Goal: Transaction & Acquisition: Book appointment/travel/reservation

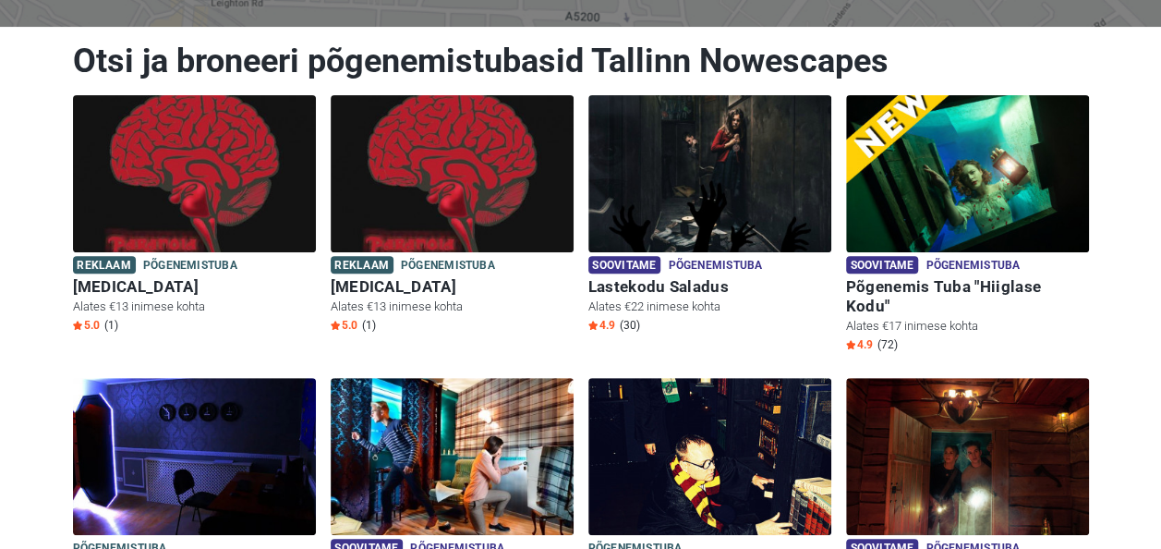
scroll to position [188, 0]
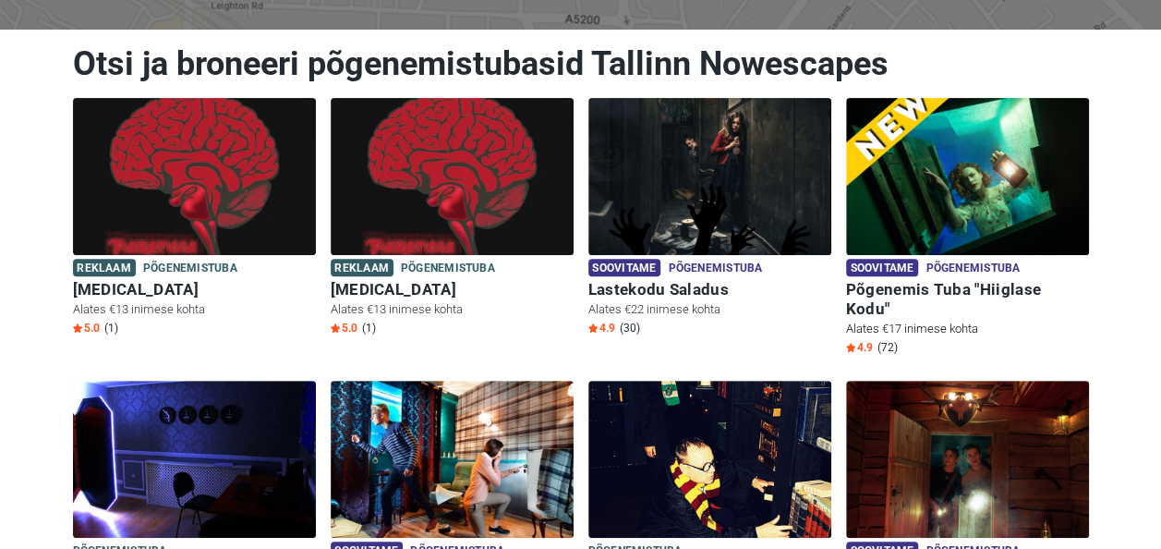
click at [970, 282] on h6 "Põgenemis Tuba "Hiiglase Kodu"" at bounding box center [967, 299] width 243 height 39
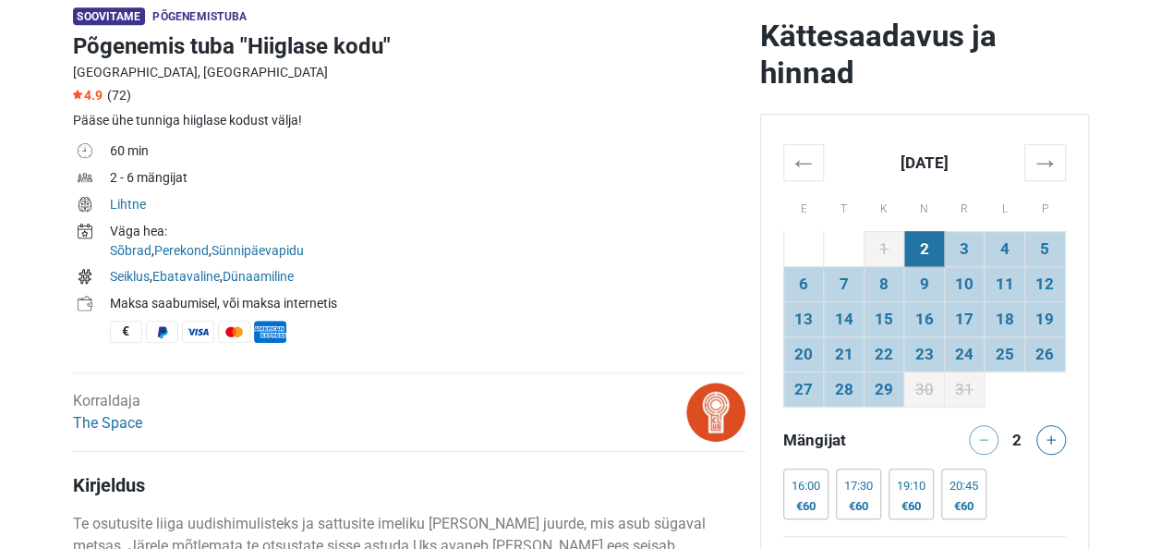
scroll to position [574, 0]
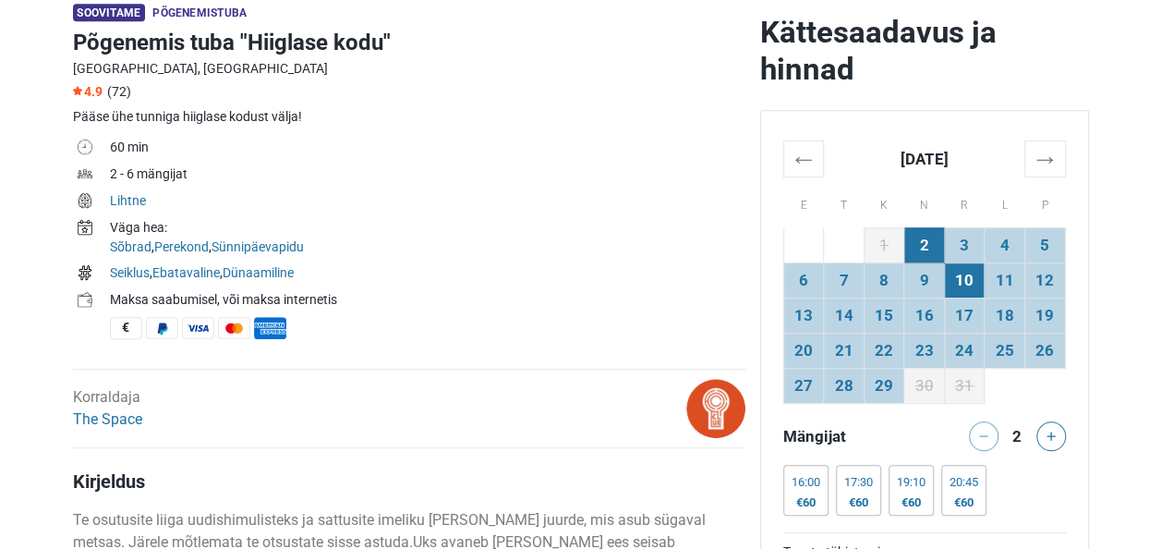
click at [969, 284] on td "10" at bounding box center [964, 279] width 41 height 35
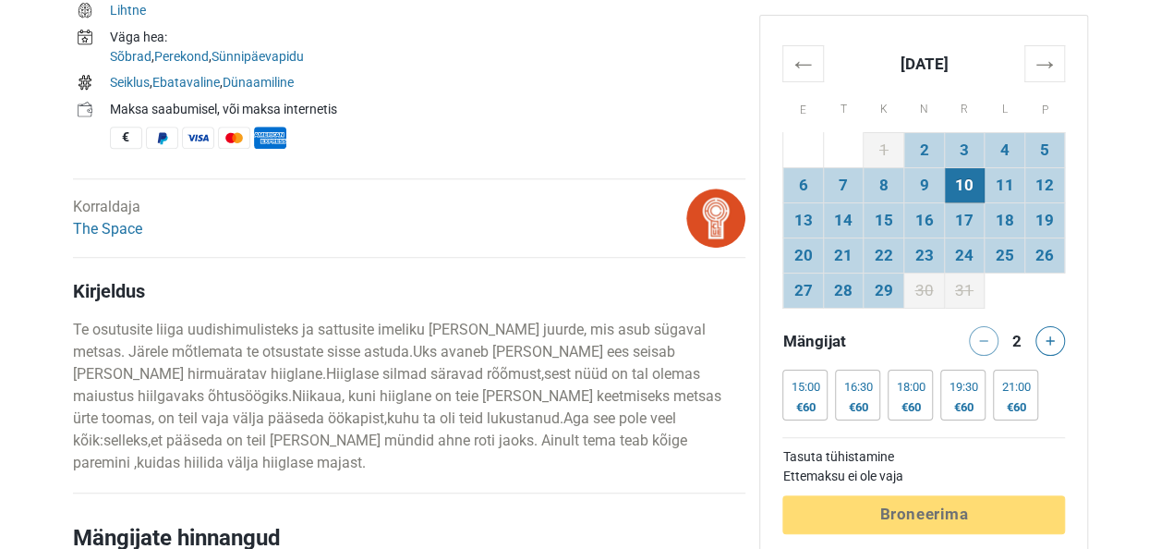
scroll to position [776, 0]
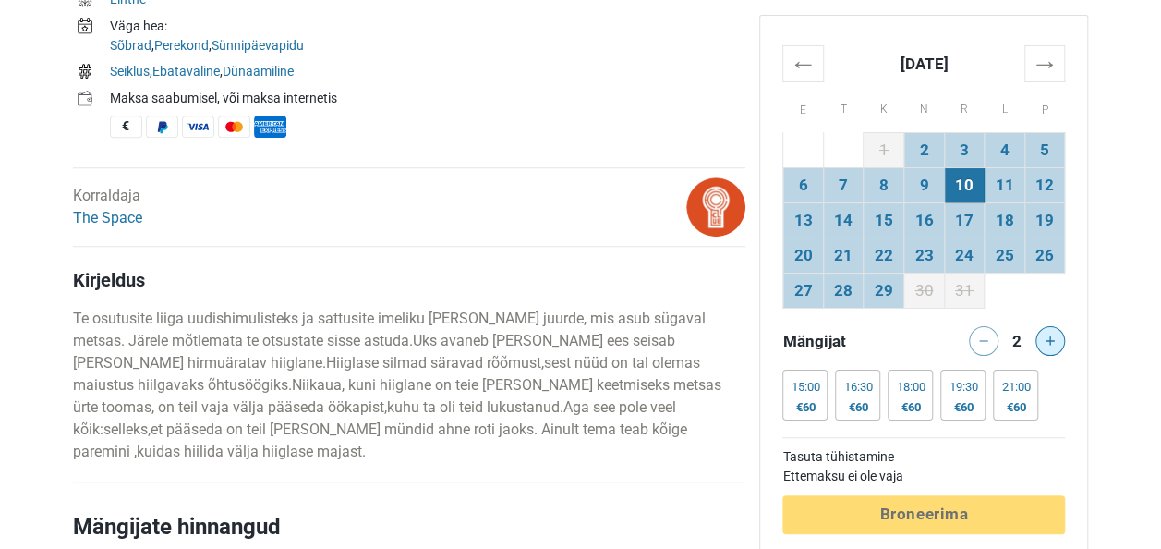
click at [1040, 345] on button at bounding box center [1050, 341] width 30 height 30
click at [861, 401] on div "€80" at bounding box center [857, 407] width 29 height 15
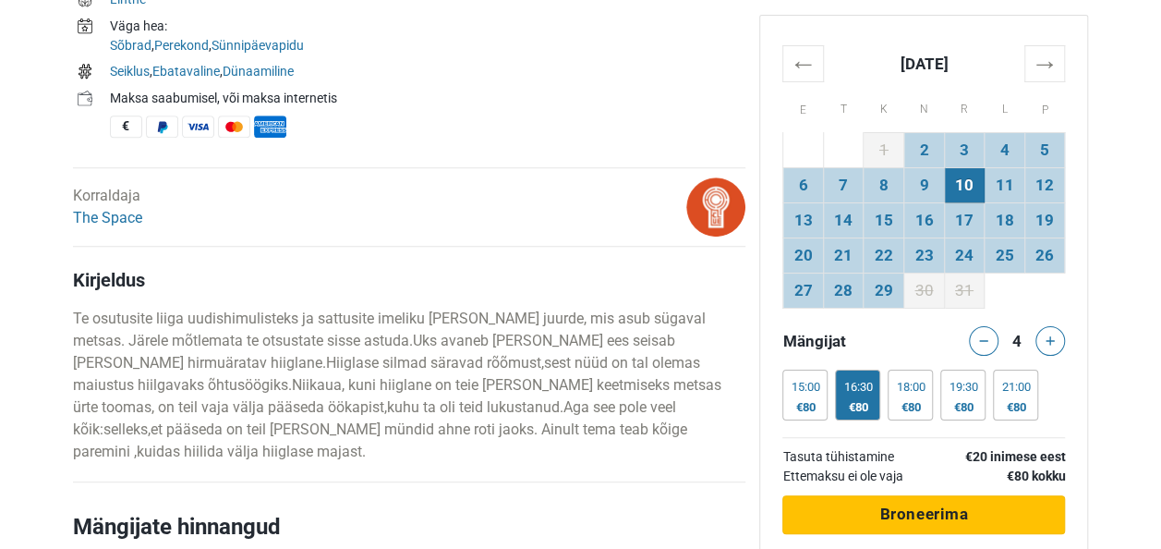
click at [915, 513] on span "Broneerima" at bounding box center [923, 513] width 89 height 18
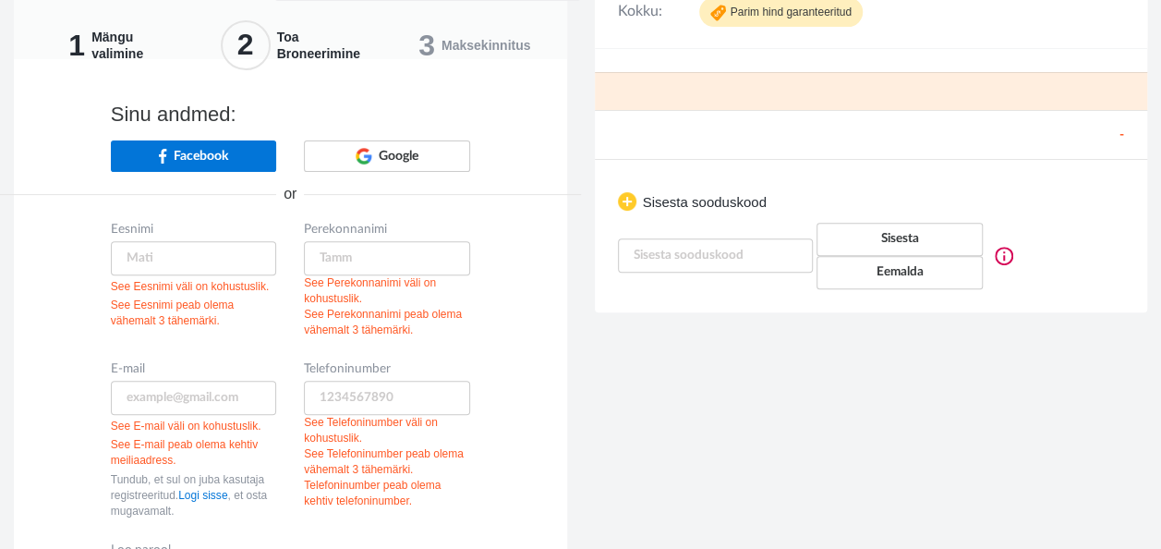
scroll to position [218, 0]
click at [131, 254] on input "text" at bounding box center [194, 258] width 166 height 34
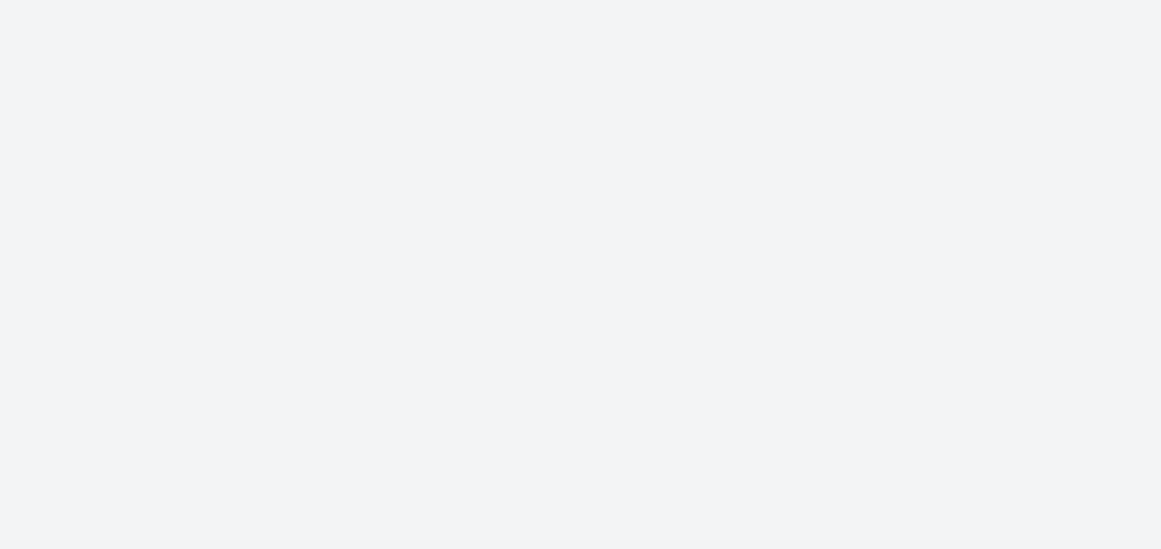
scroll to position [0, 0]
type input "+372"
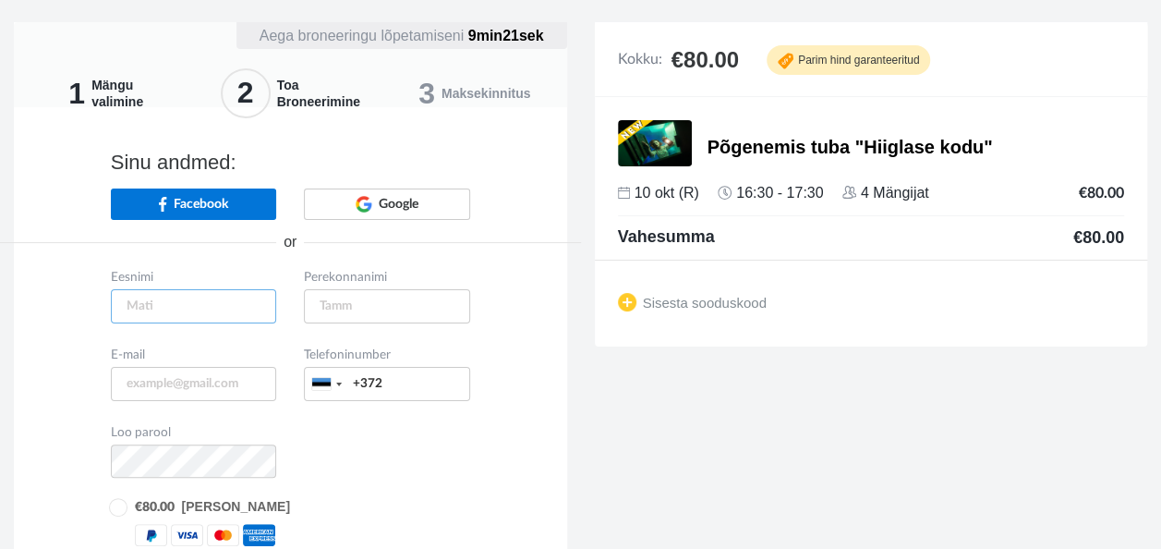
click at [176, 305] on input "text" at bounding box center [194, 306] width 166 height 34
type input "Raido"
click at [378, 299] on input "text" at bounding box center [387, 306] width 166 height 34
type input "Tõnismäe"
click at [181, 377] on input "email" at bounding box center [194, 384] width 166 height 34
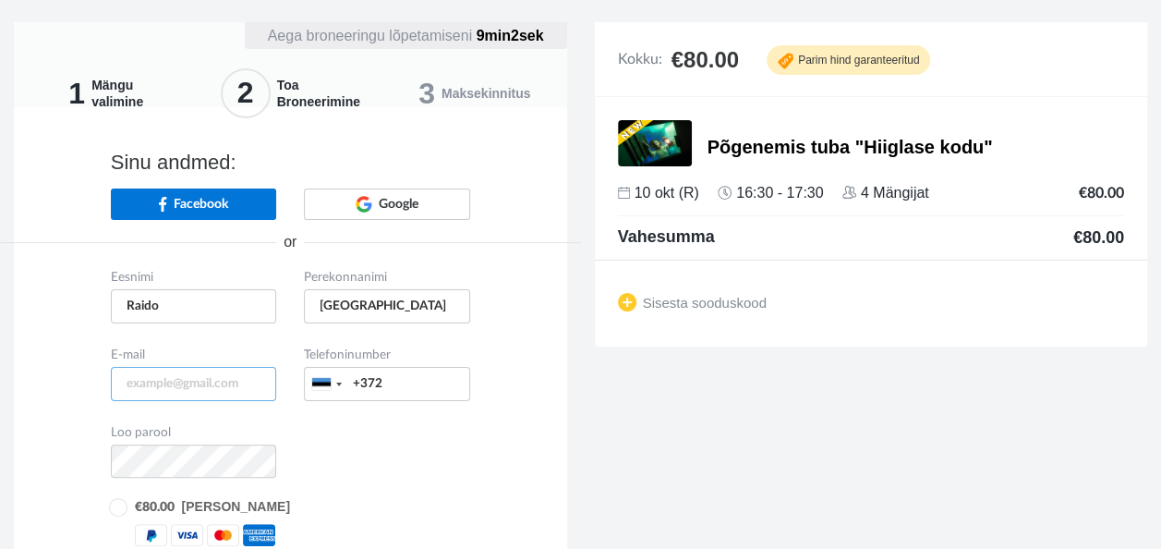
type input "[EMAIL_ADDRESS][DOMAIN_NAME]"
click at [418, 388] on input "+372" at bounding box center [387, 384] width 166 height 34
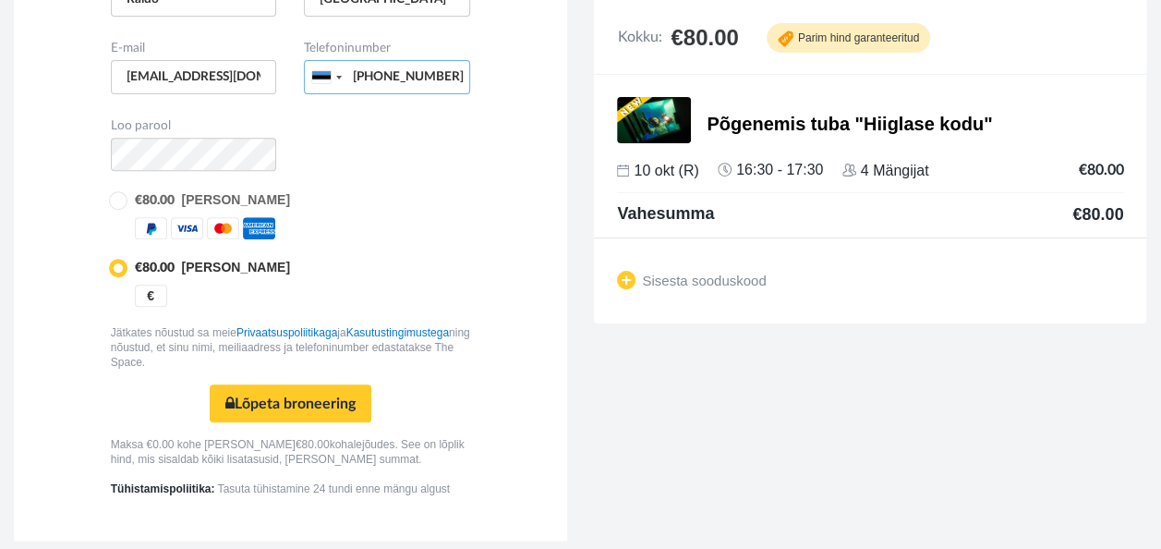
scroll to position [310, 0]
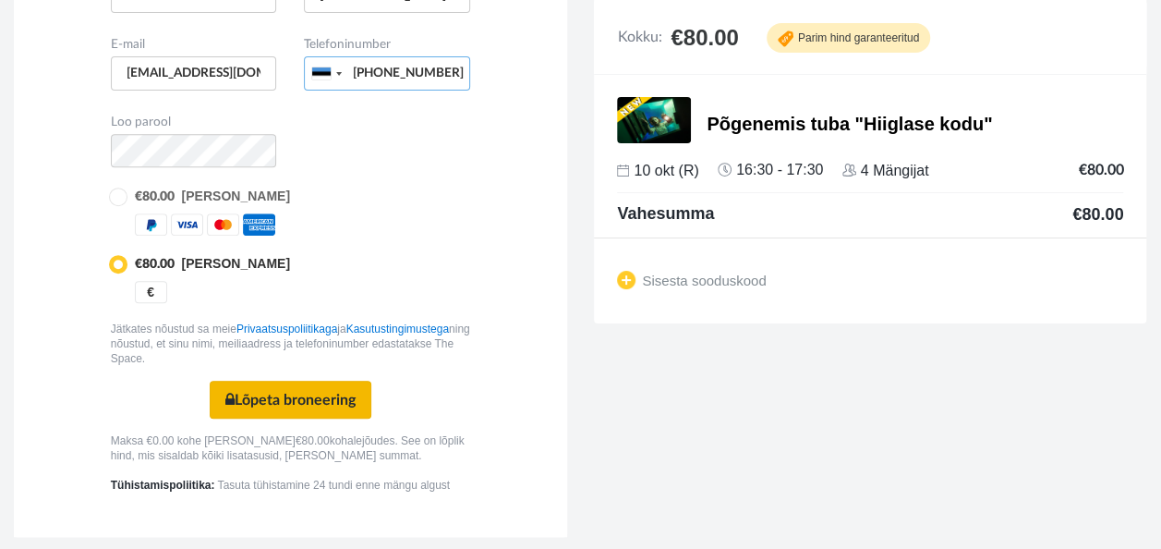
type input "+37255500510"
click at [311, 394] on button "Lõpeta broneering Turvaline makse" at bounding box center [291, 398] width 162 height 37
click at [283, 386] on button "Lõpeta broneering Turvaline makse" at bounding box center [291, 398] width 162 height 37
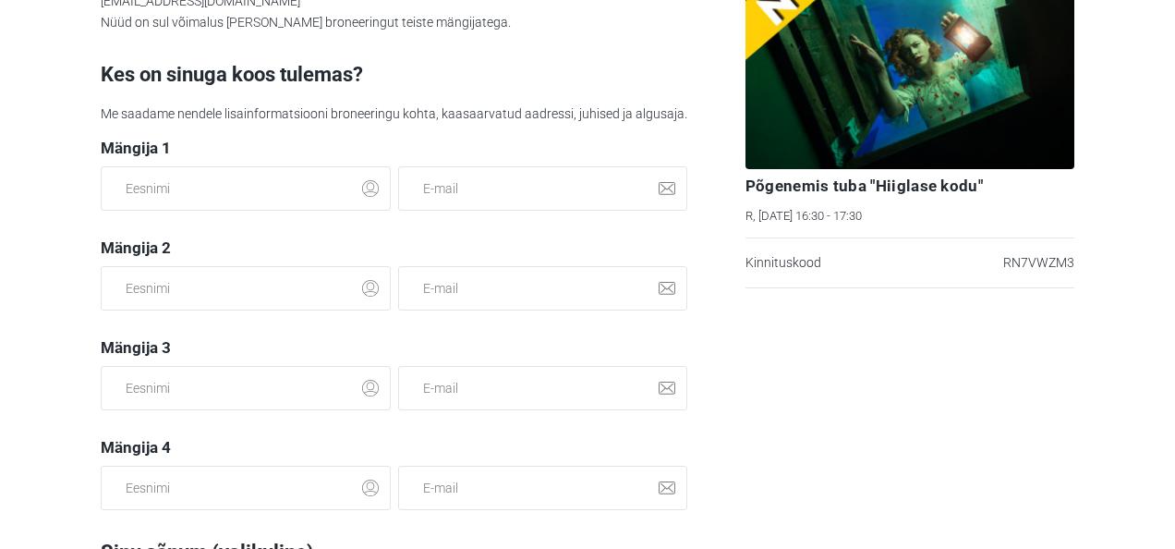
scroll to position [100, 0]
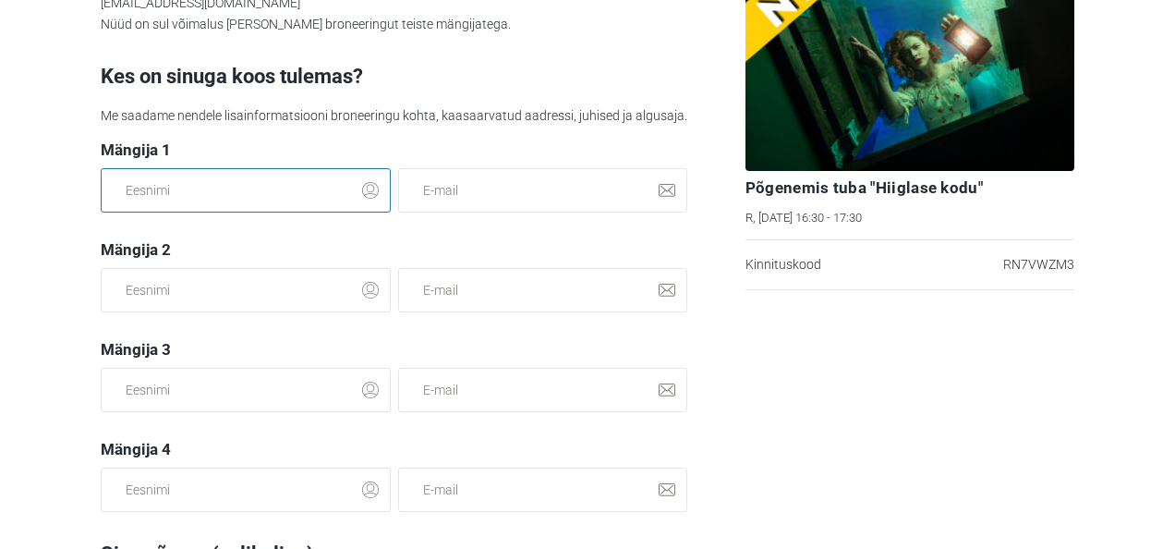
click at [166, 199] on input "text" at bounding box center [246, 190] width 290 height 44
type input "HANNA"
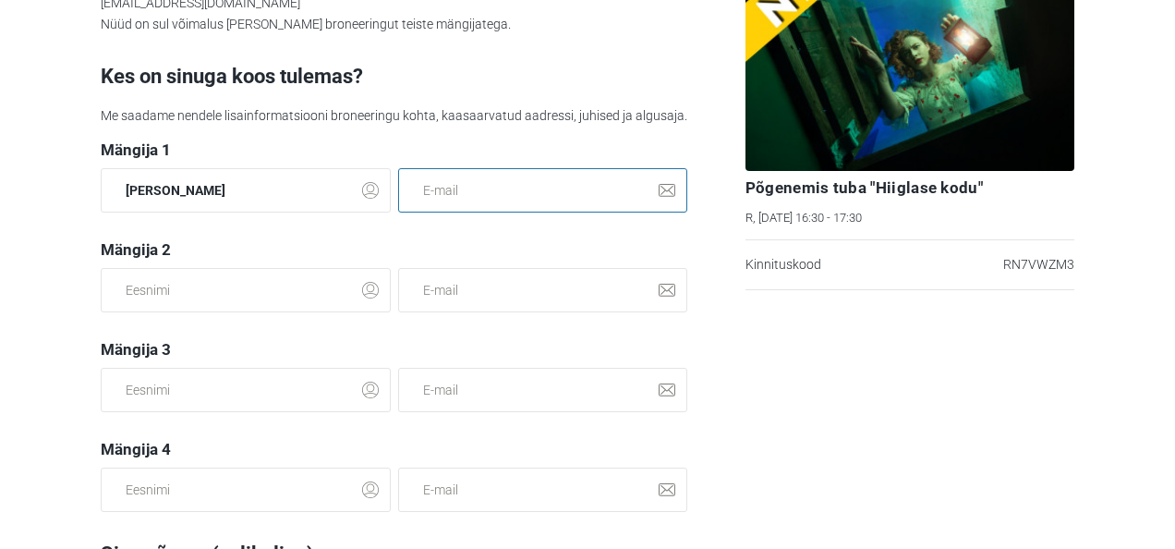
click at [452, 190] on input "email" at bounding box center [543, 190] width 290 height 44
type input "h"
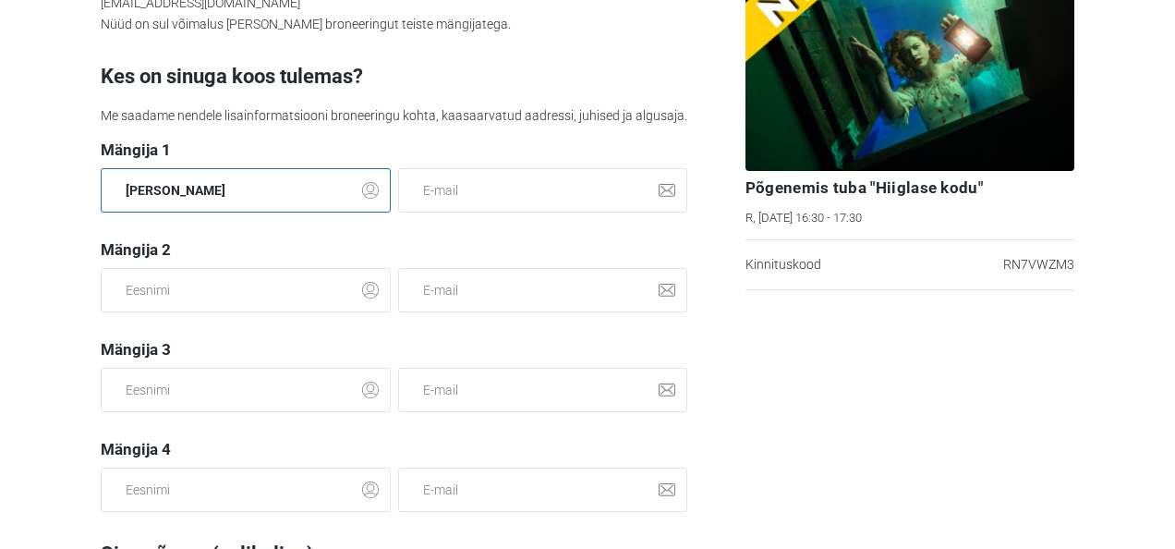
click at [207, 194] on input "HANNA" at bounding box center [246, 190] width 290 height 44
type input "H"
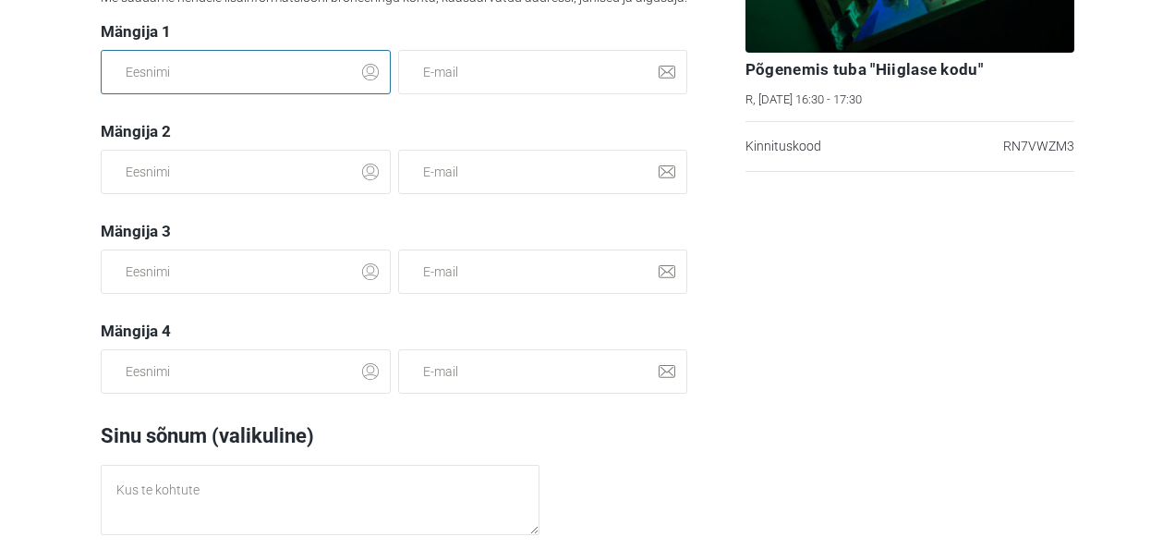
scroll to position [297, 0]
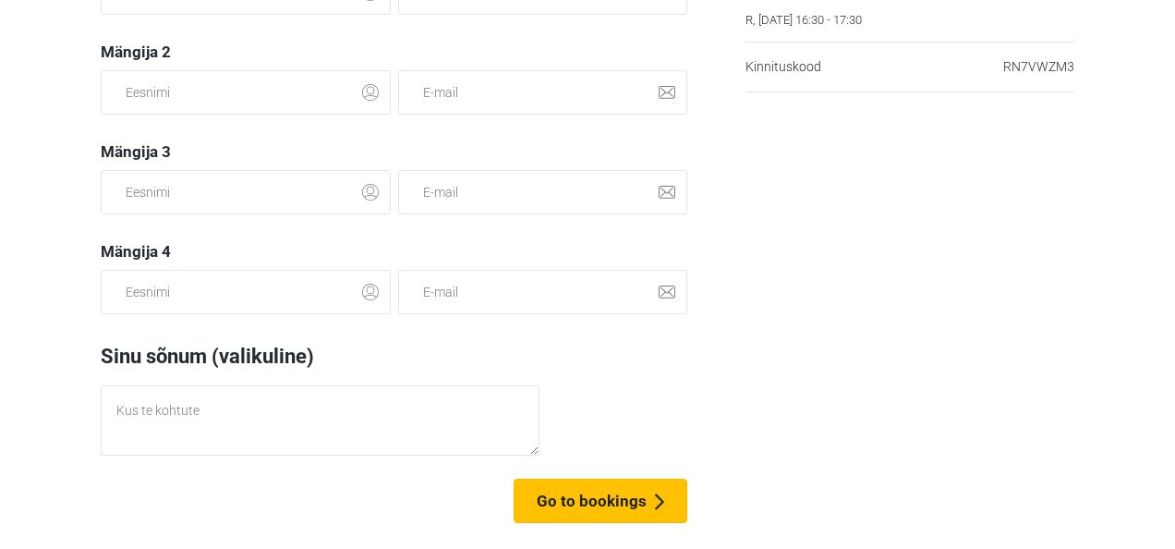
click at [649, 509] on button "Go to bookings" at bounding box center [600, 500] width 174 height 44
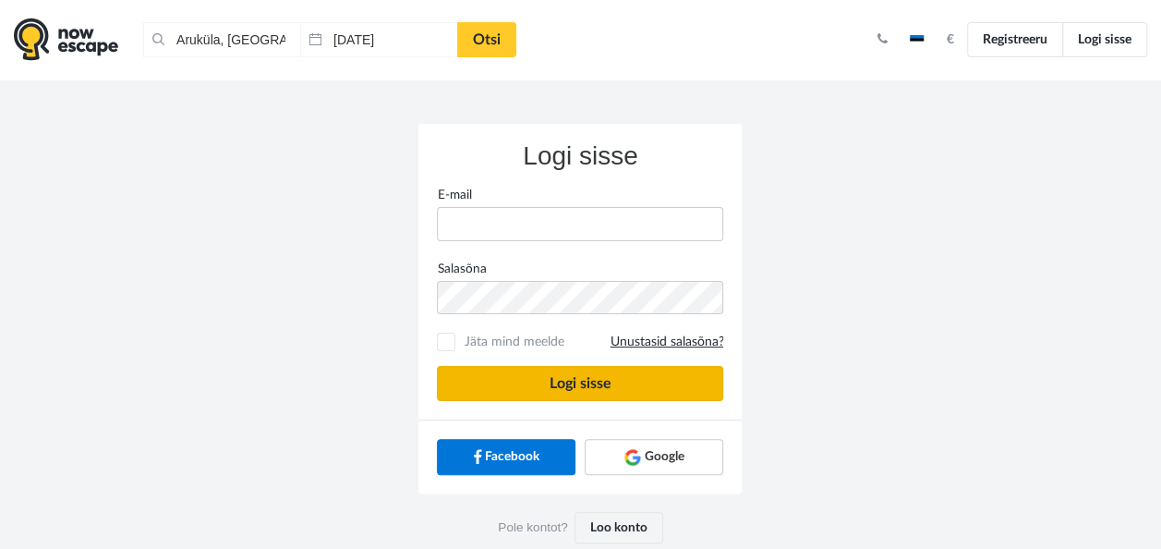
type input "[EMAIL_ADDRESS][DOMAIN_NAME]"
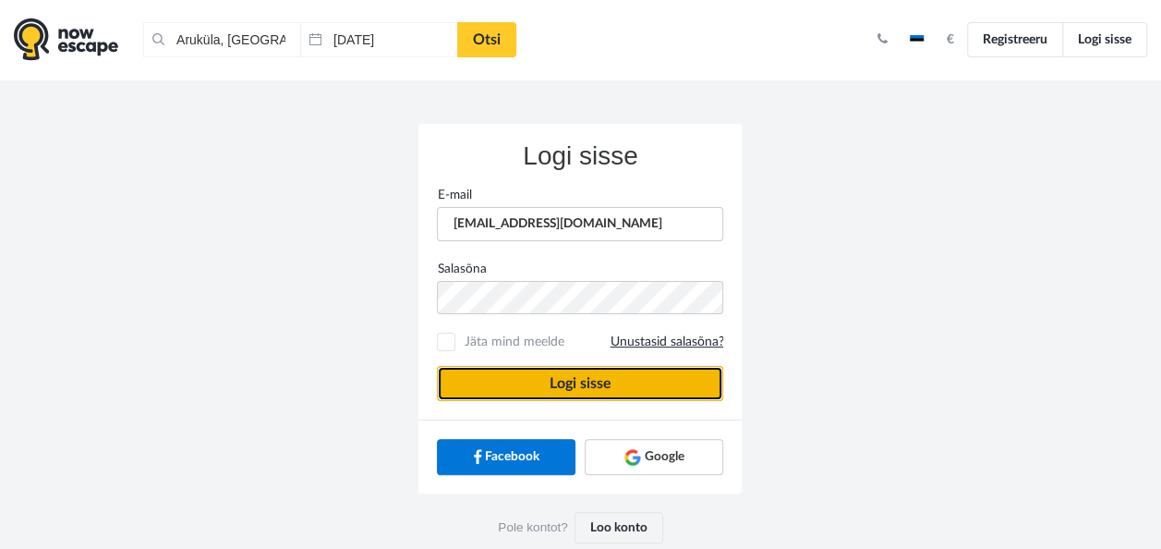
click at [629, 385] on button "Logi sisse" at bounding box center [580, 383] width 286 height 35
